Goal: Task Accomplishment & Management: Use online tool/utility

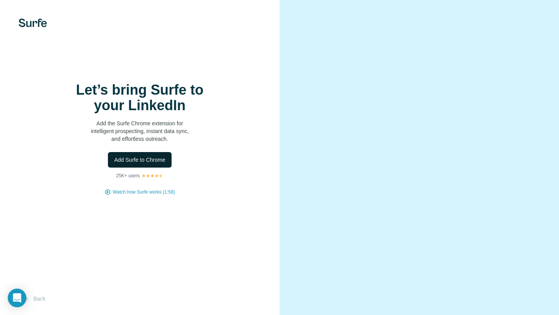
click at [141, 158] on span "Add Surfe to Chrome" at bounding box center [139, 160] width 51 height 8
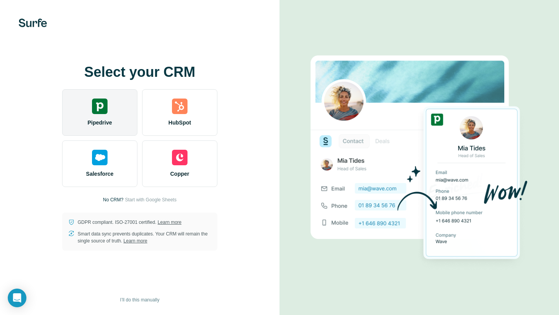
click at [111, 112] on div "Pipedrive" at bounding box center [99, 112] width 75 height 47
